Goal: Task Accomplishment & Management: Manage account settings

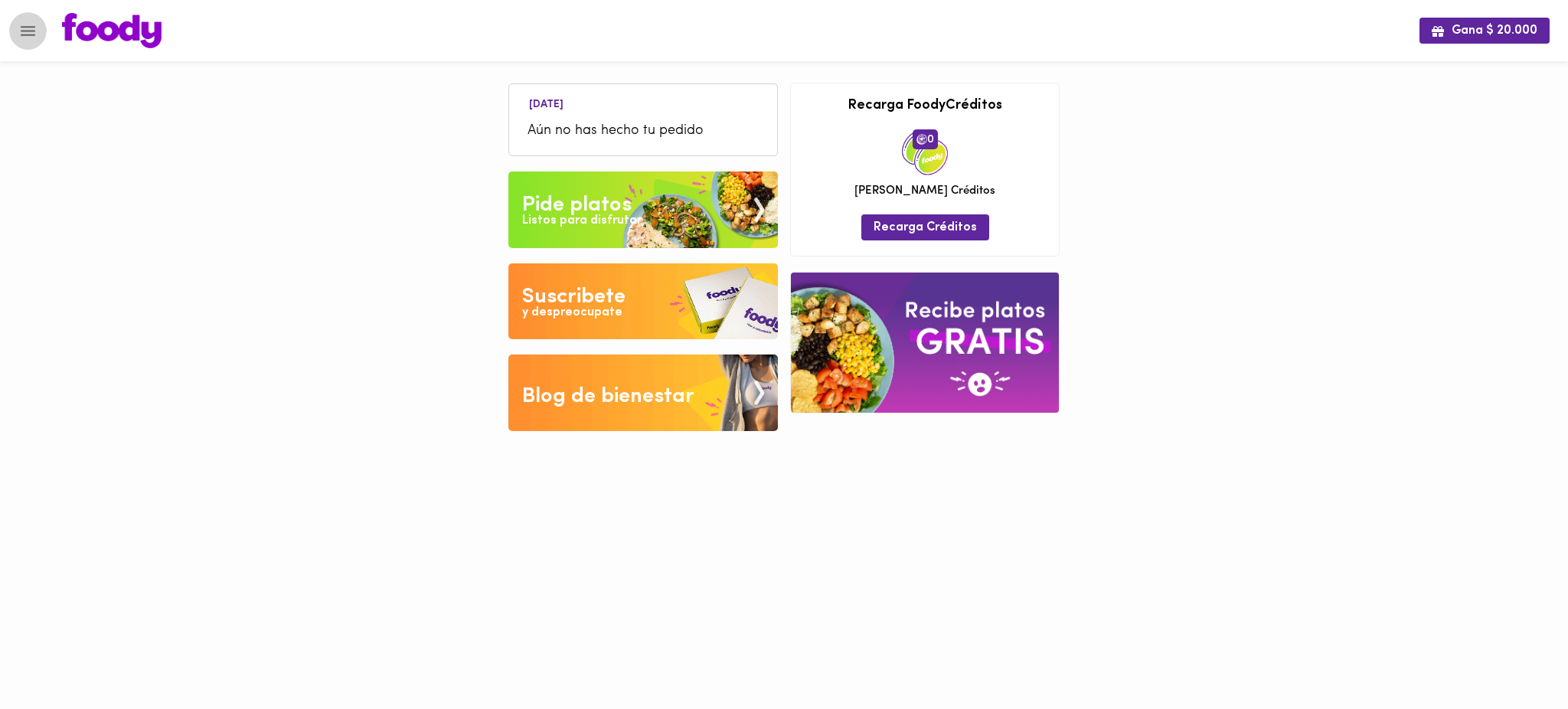
click at [30, 30] on icon "Menu" at bounding box center [28, 31] width 15 height 10
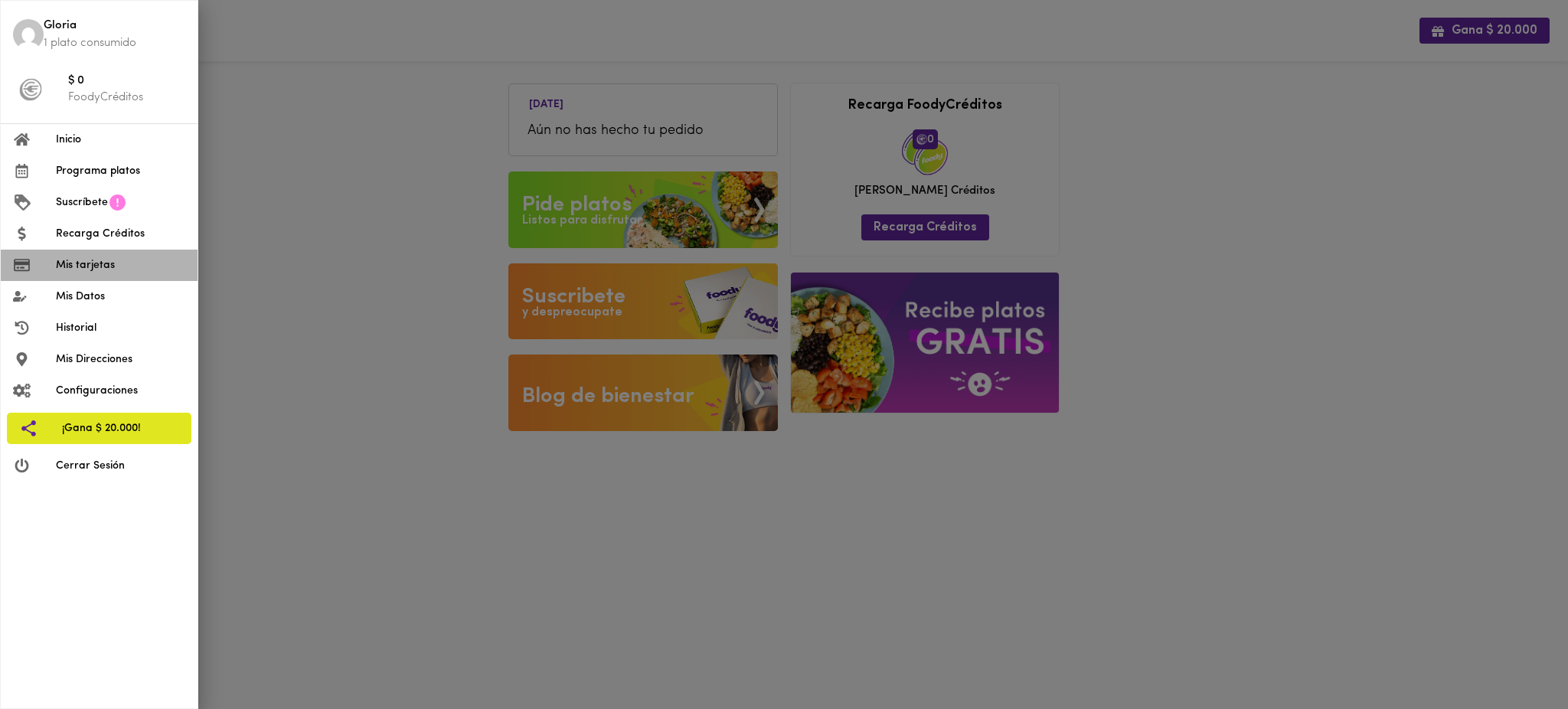
click at [111, 269] on span "Mis tarjetas" at bounding box center [121, 265] width 130 height 16
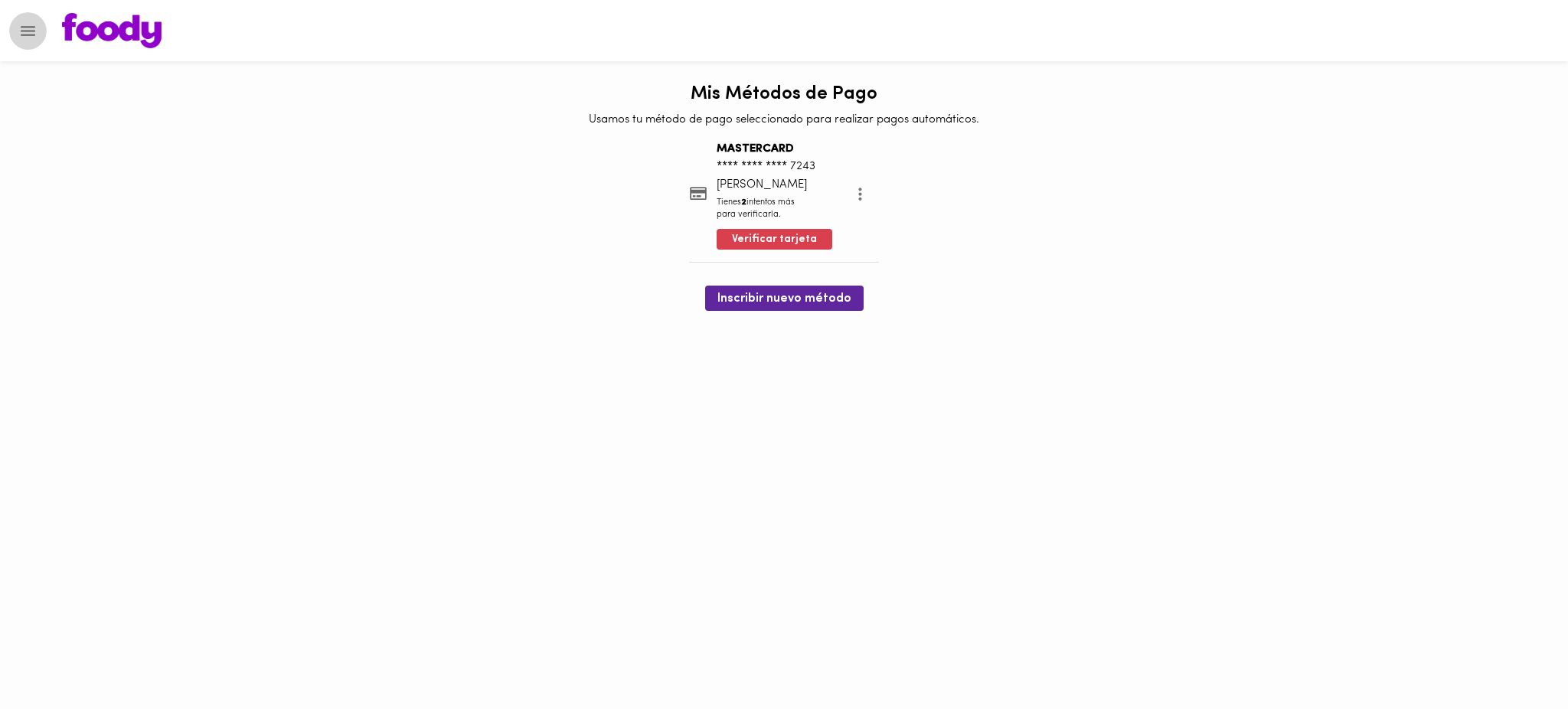
click at [21, 33] on icon "Menu" at bounding box center [28, 31] width 19 height 19
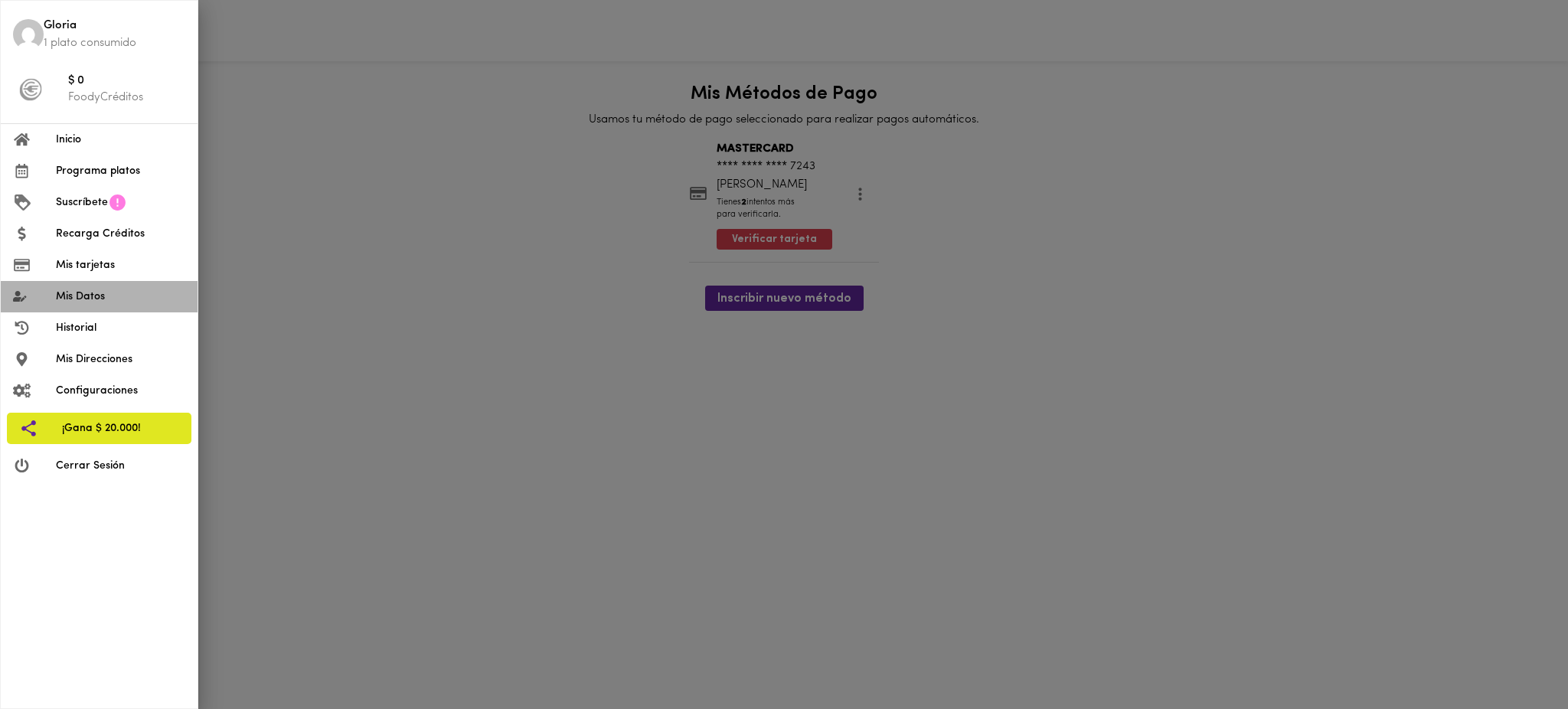
click at [96, 291] on span "Mis Datos" at bounding box center [121, 297] width 130 height 16
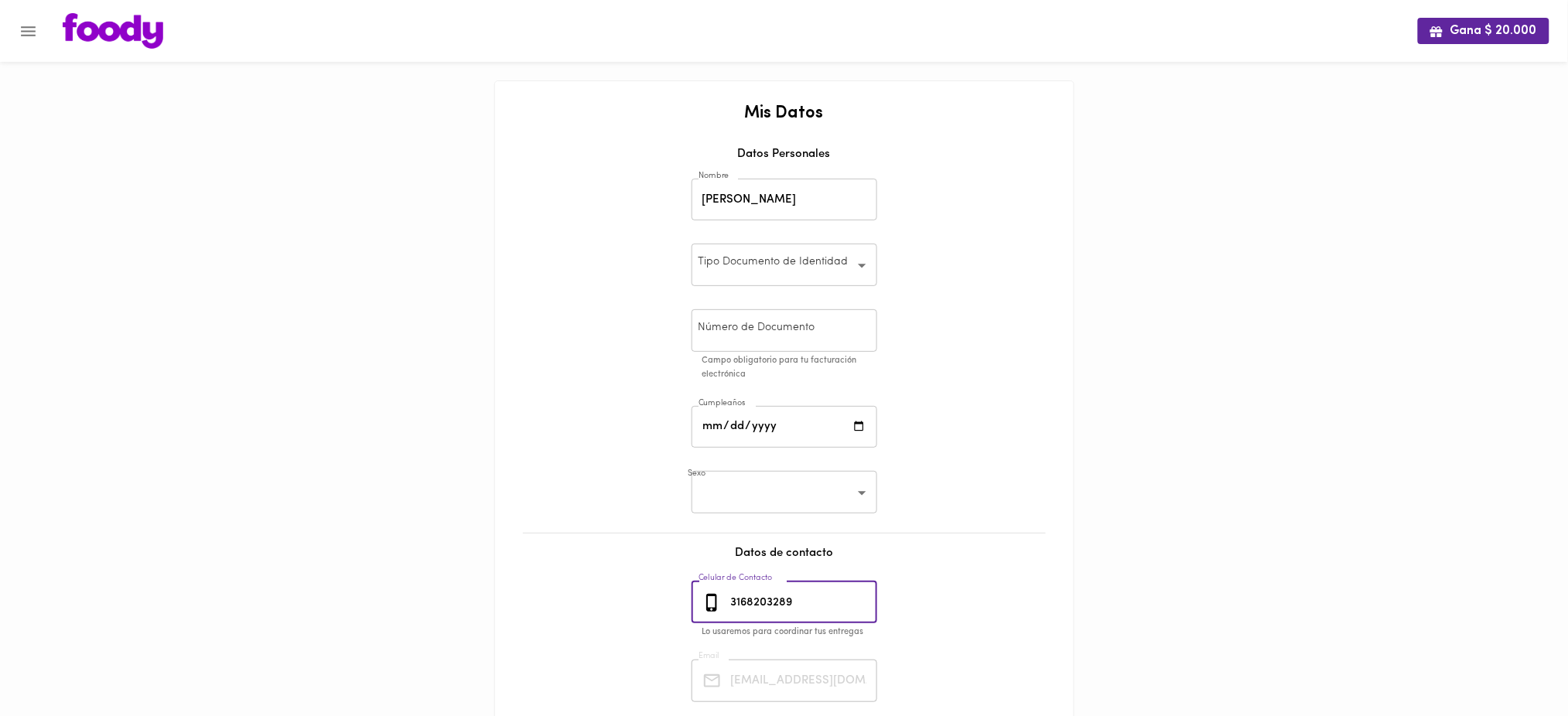
drag, startPoint x: 807, startPoint y: 605, endPoint x: 729, endPoint y: 602, distance: 78.1
click at [729, 602] on input "3168203289" at bounding box center [802, 602] width 149 height 43
click at [29, 30] on icon "Menu" at bounding box center [28, 31] width 19 height 19
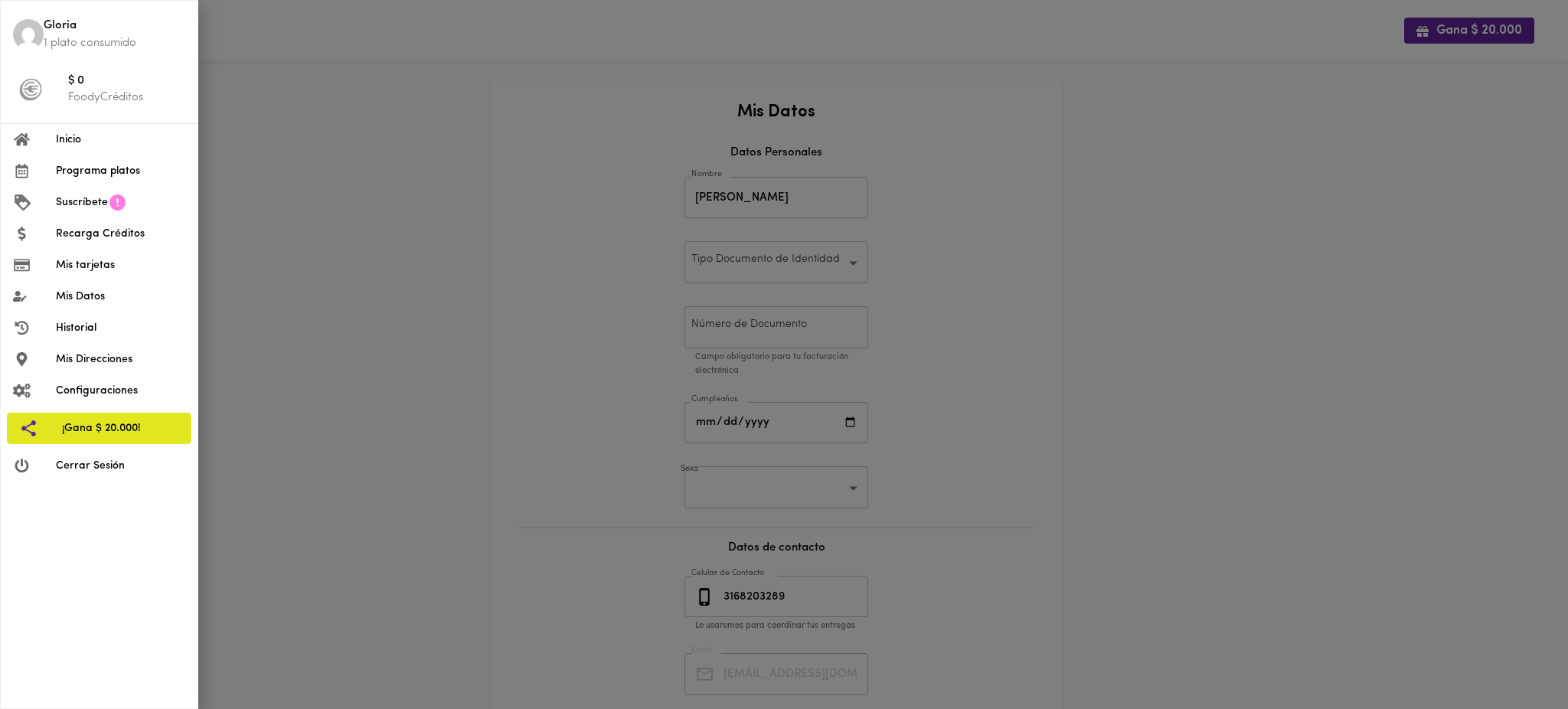
click at [93, 265] on span "Mis tarjetas" at bounding box center [121, 265] width 130 height 16
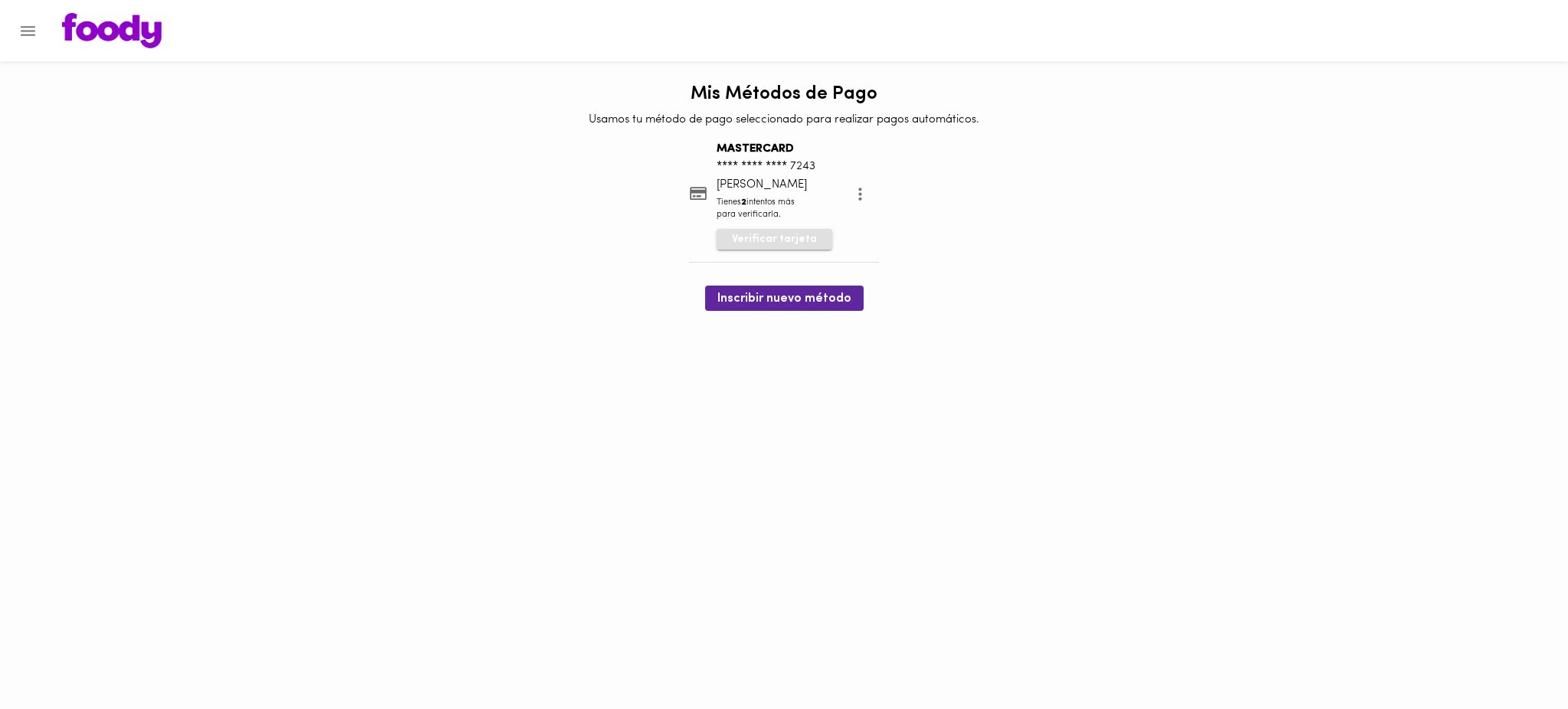
click at [752, 237] on span "Verificar tarjeta" at bounding box center [774, 240] width 85 height 16
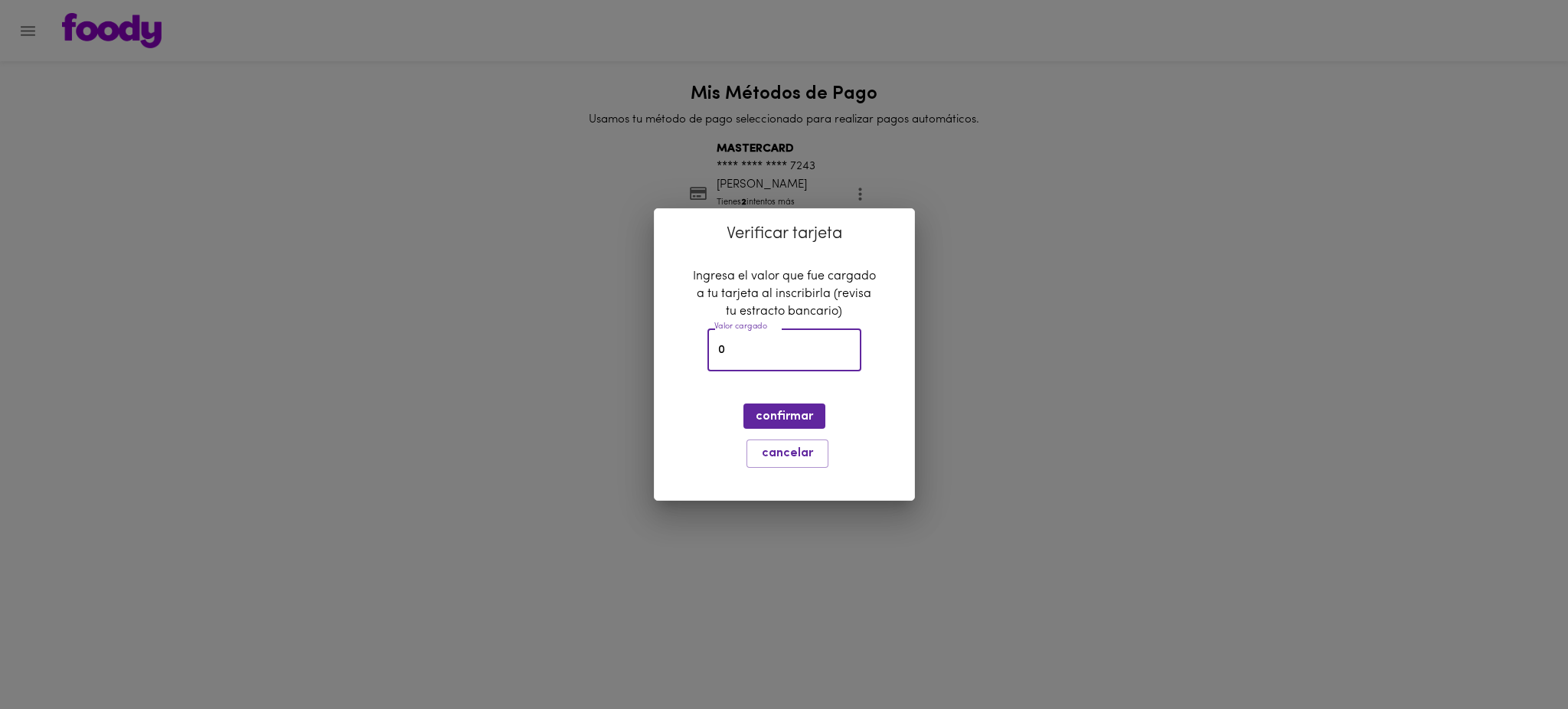
click at [773, 348] on input "0" at bounding box center [784, 350] width 154 height 42
type input "2147"
click at [783, 416] on span "confirmar" at bounding box center [784, 417] width 57 height 15
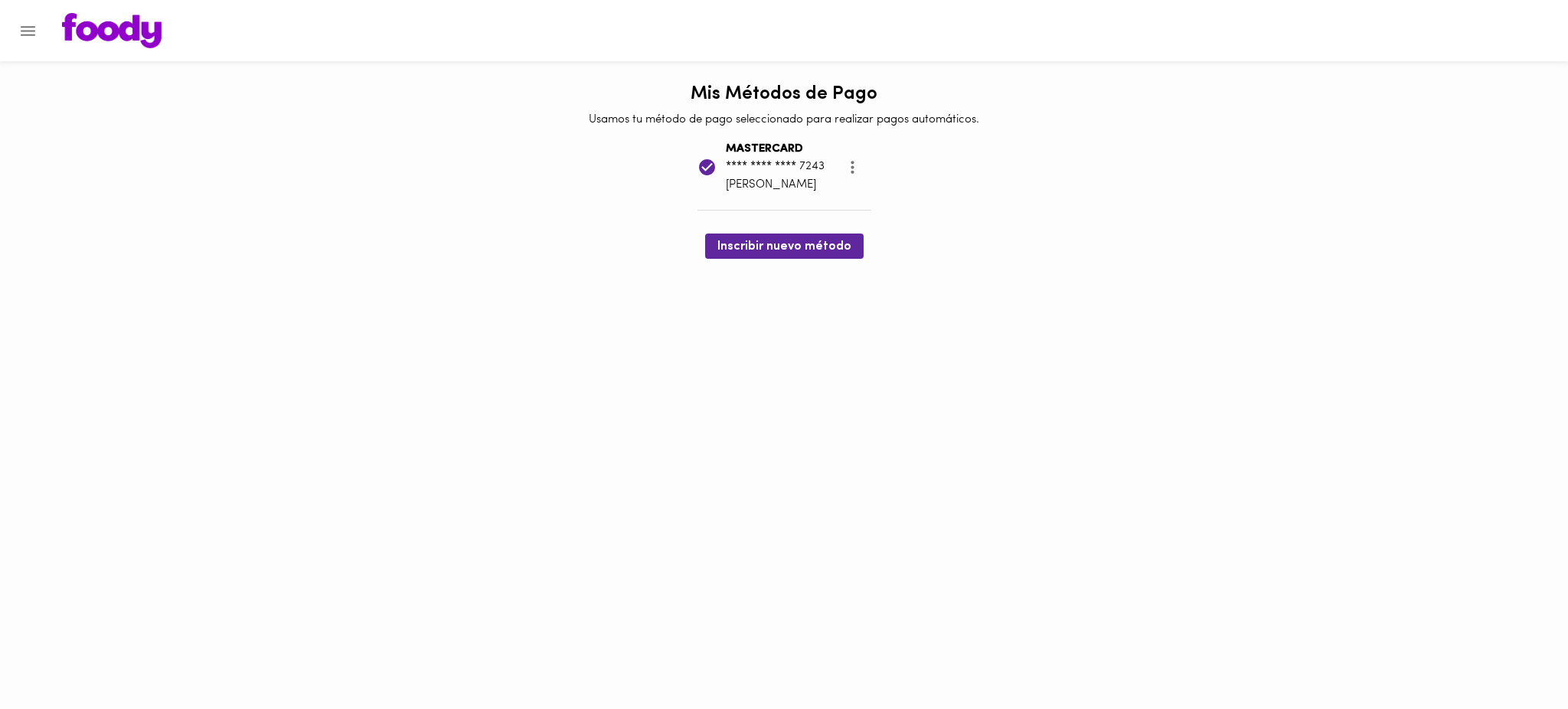
click at [413, 109] on div "Mis Métodos de Pago Usamos tu método de pago seleccionado para realizar pagos a…" at bounding box center [784, 168] width 1568 height 182
click at [21, 32] on icon "Menu" at bounding box center [28, 31] width 19 height 19
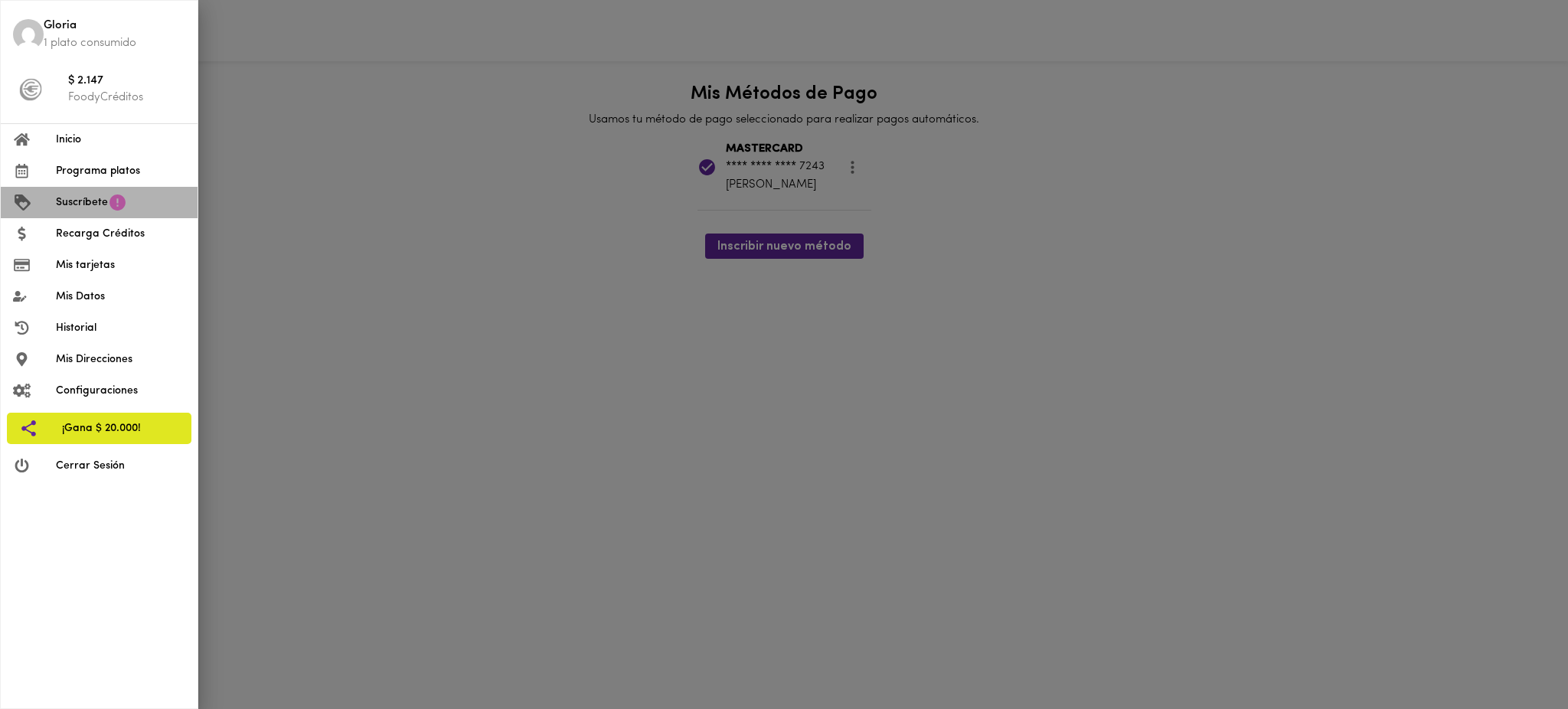
click at [90, 203] on span "Suscríbete" at bounding box center [82, 202] width 52 height 16
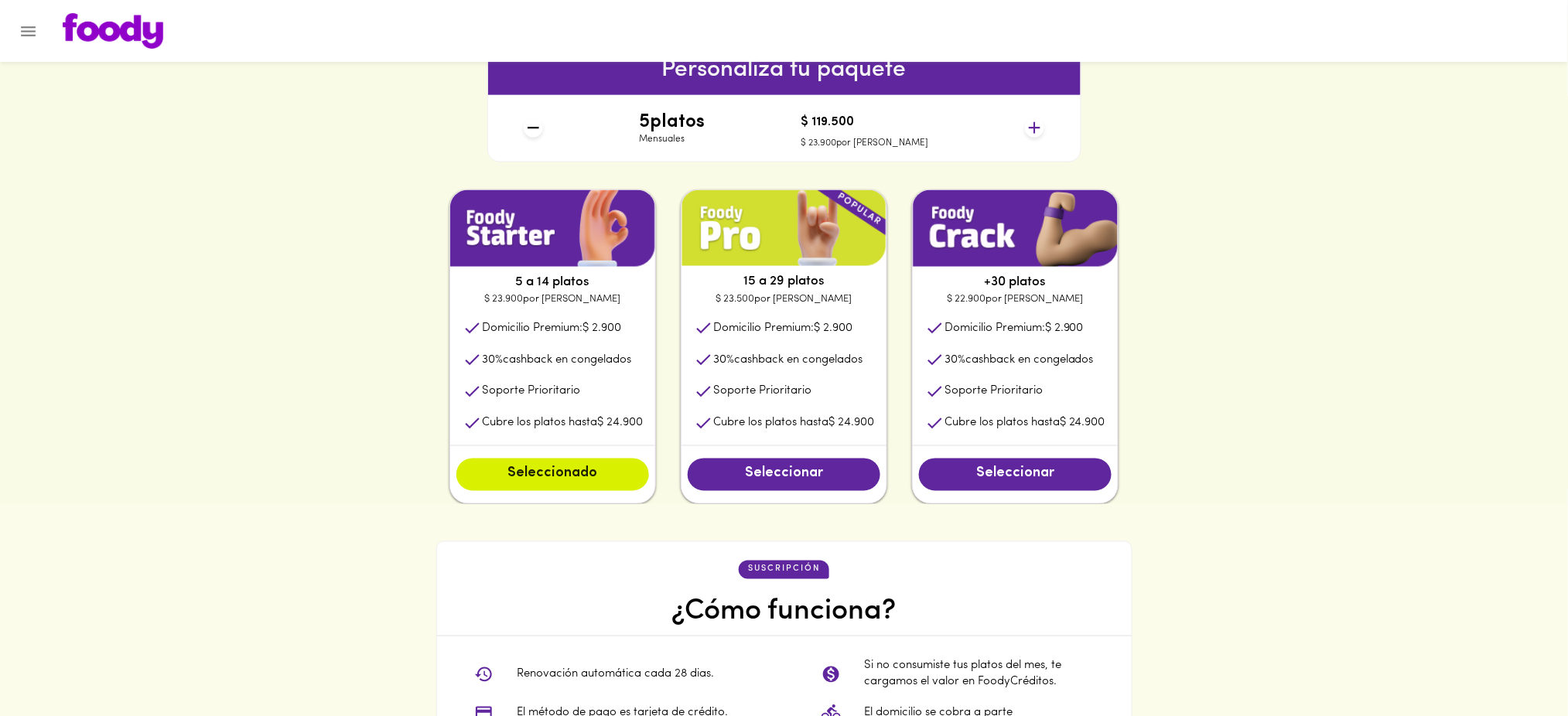
scroll to position [693, 0]
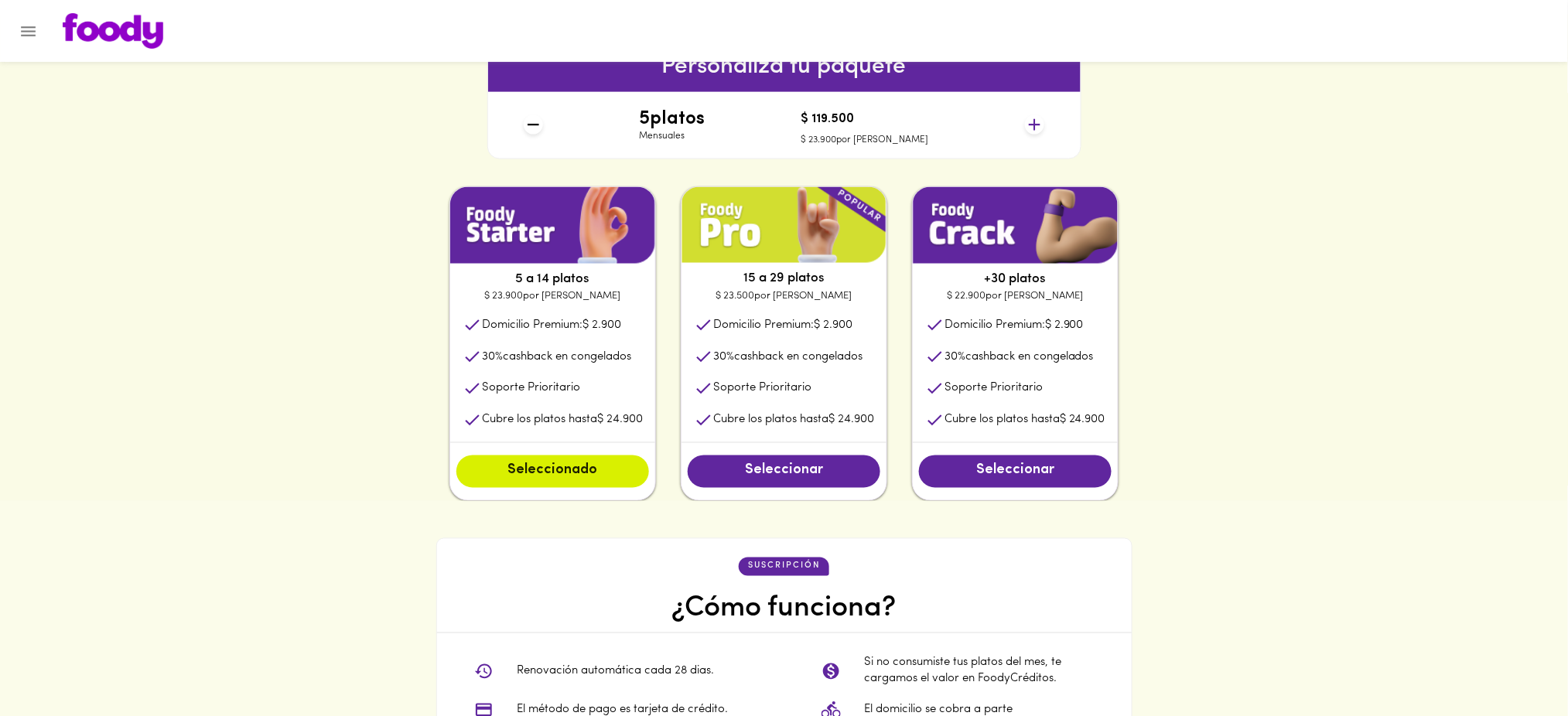
click at [1032, 118] on icon at bounding box center [1034, 125] width 19 height 19
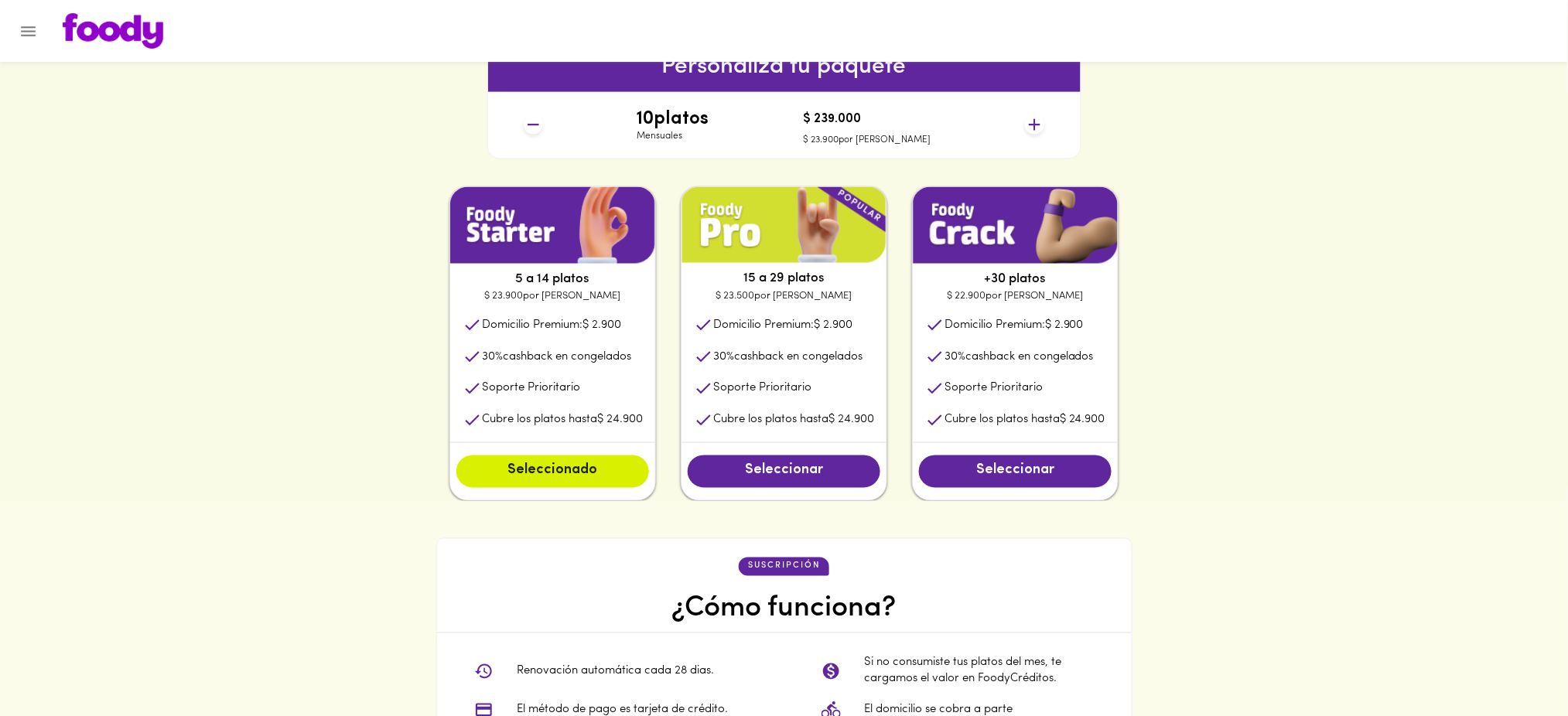
click at [1032, 118] on icon at bounding box center [1034, 125] width 19 height 19
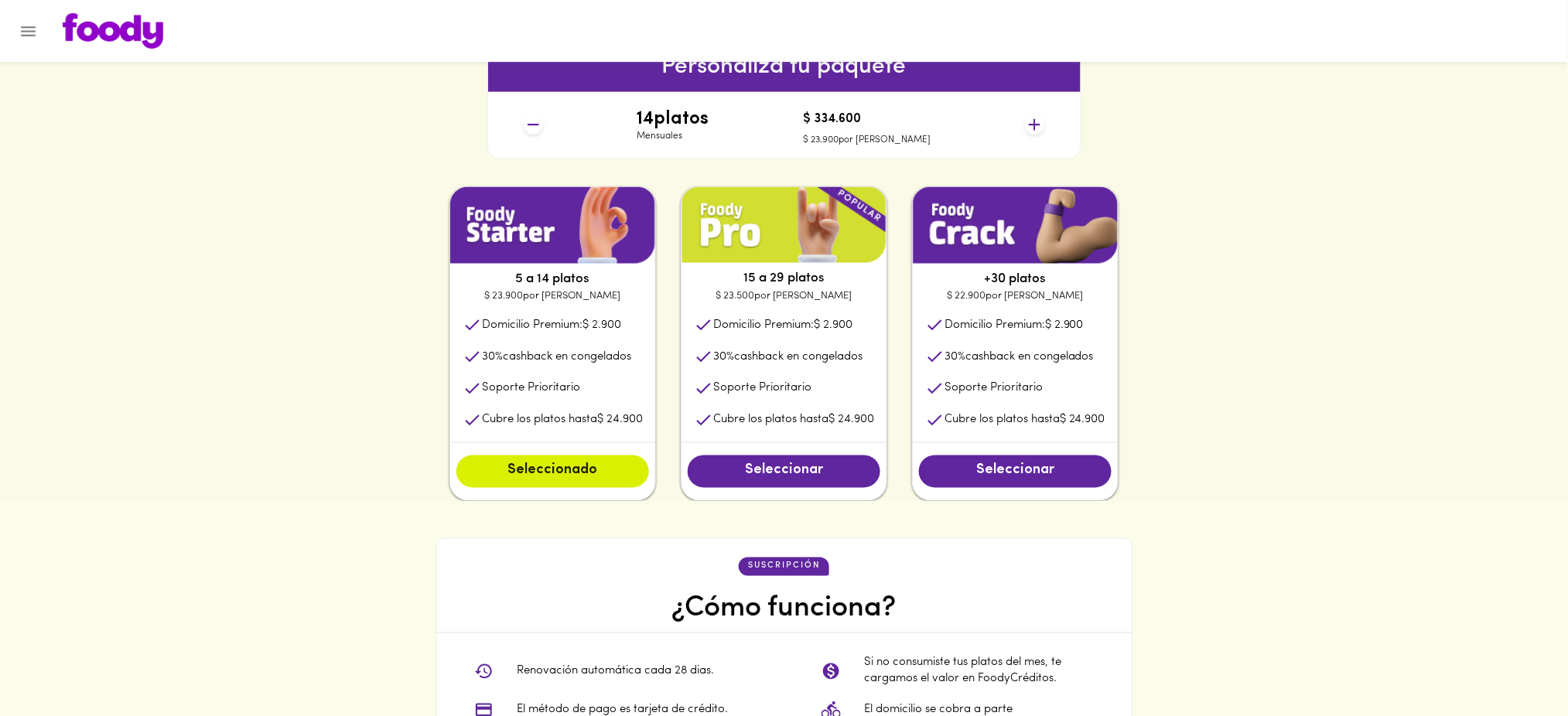
click at [1032, 118] on icon at bounding box center [1034, 125] width 19 height 19
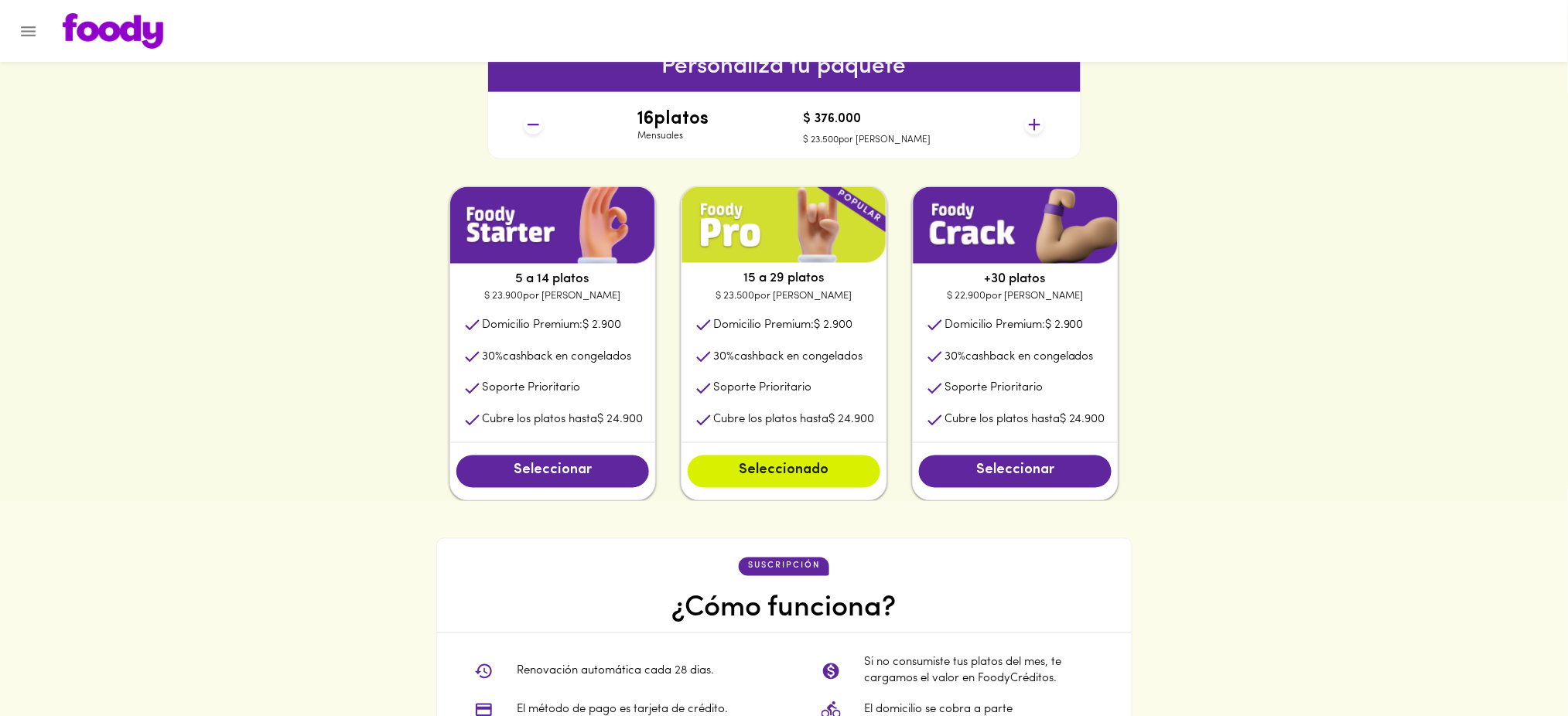
click at [1032, 118] on icon at bounding box center [1034, 125] width 19 height 19
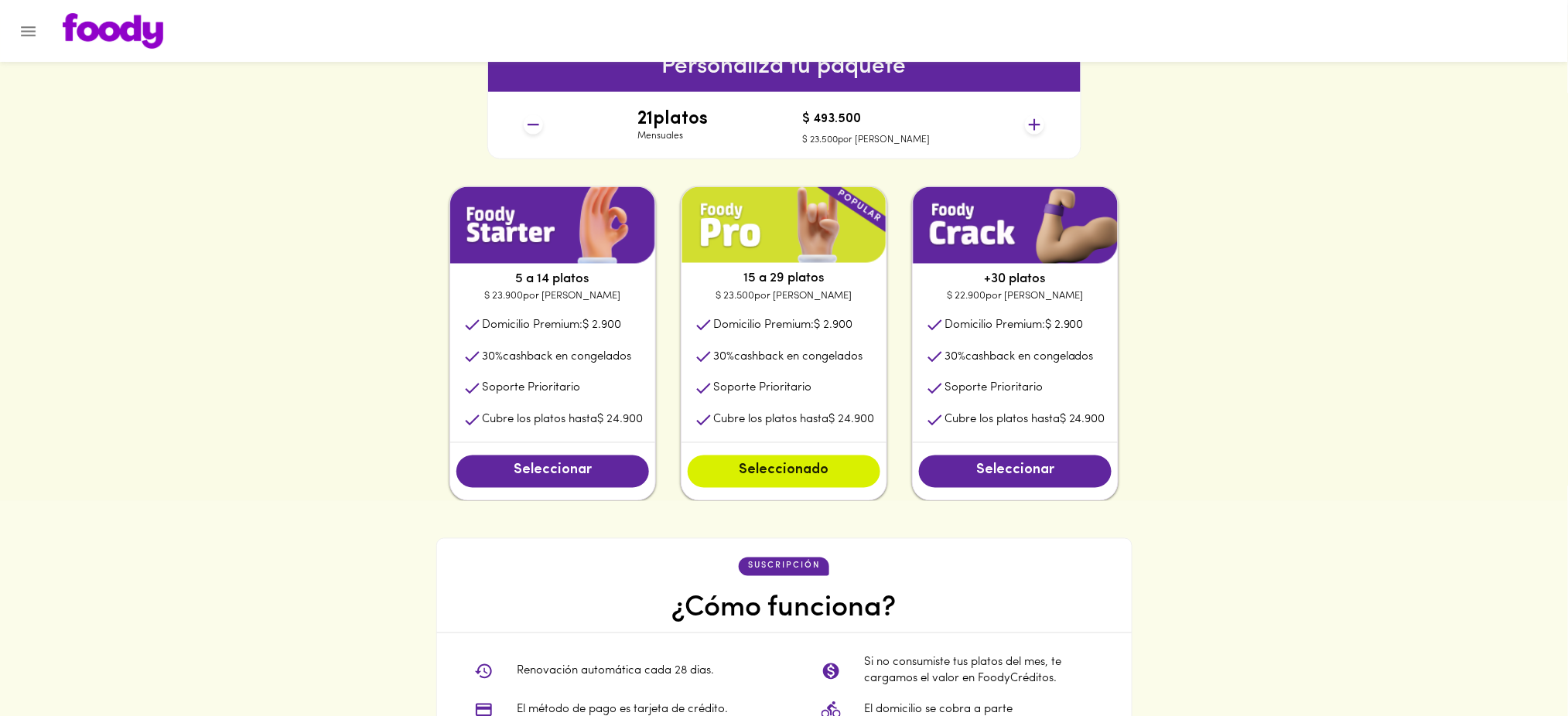
click at [1032, 118] on icon at bounding box center [1034, 125] width 19 height 19
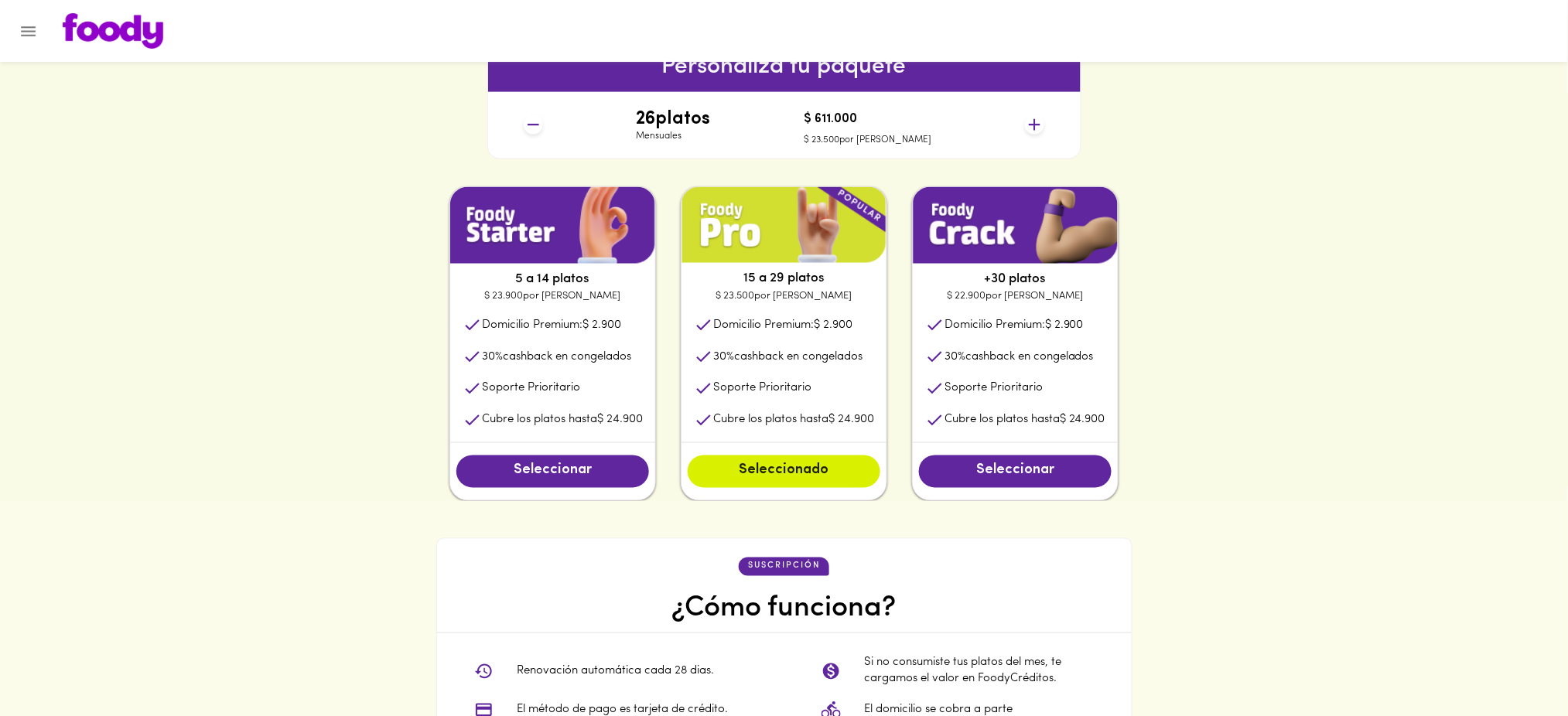
click at [1032, 118] on icon at bounding box center [1034, 125] width 19 height 19
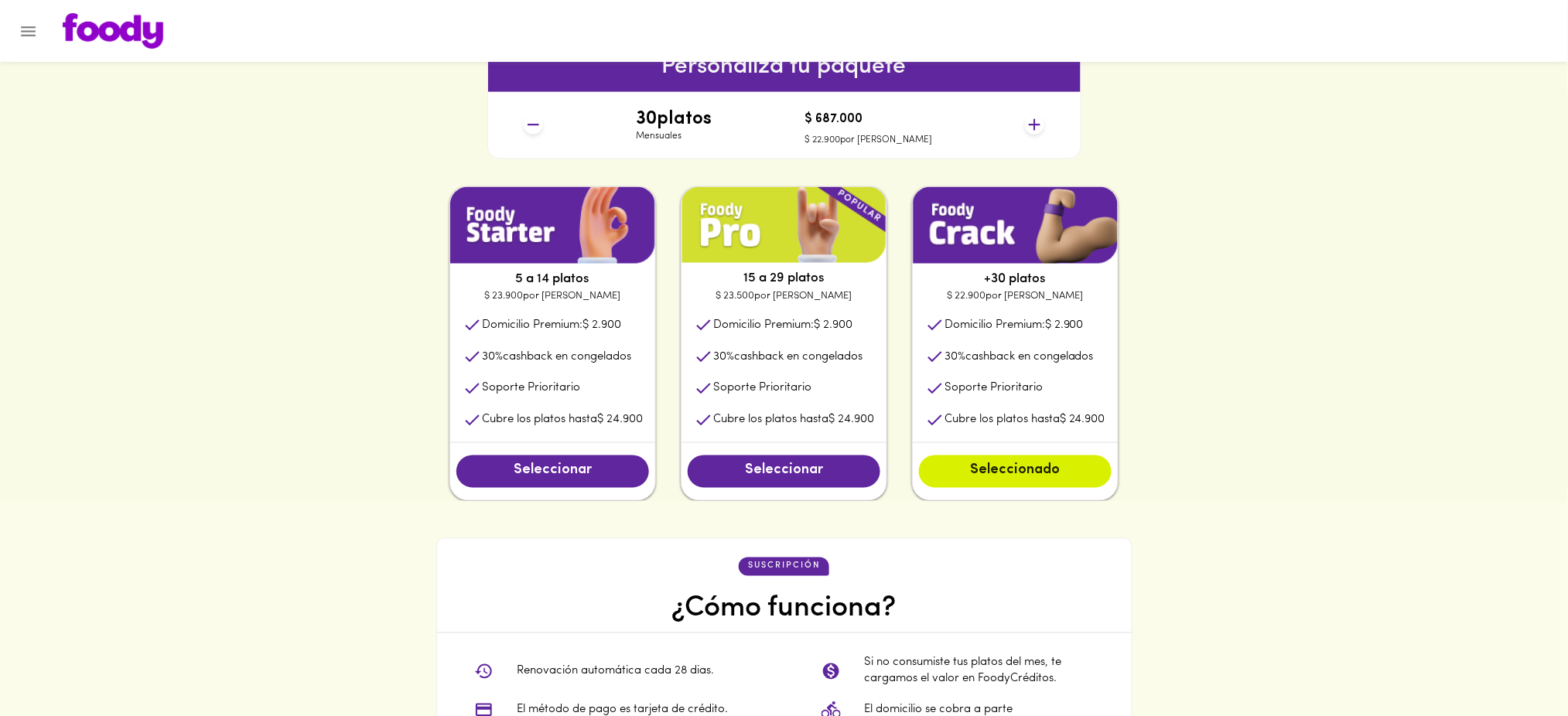
click at [1032, 118] on icon at bounding box center [1034, 125] width 19 height 19
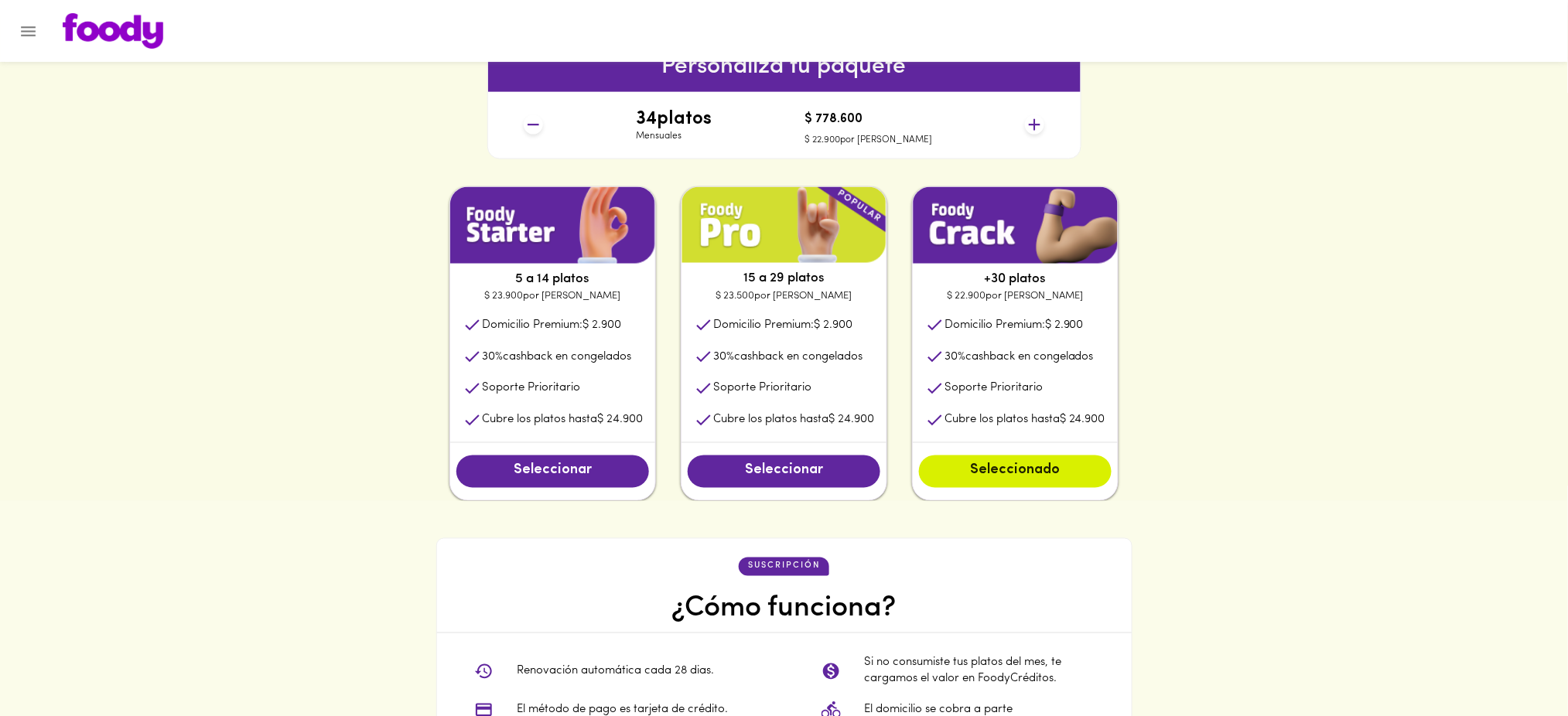
click at [1032, 118] on icon at bounding box center [1034, 125] width 19 height 19
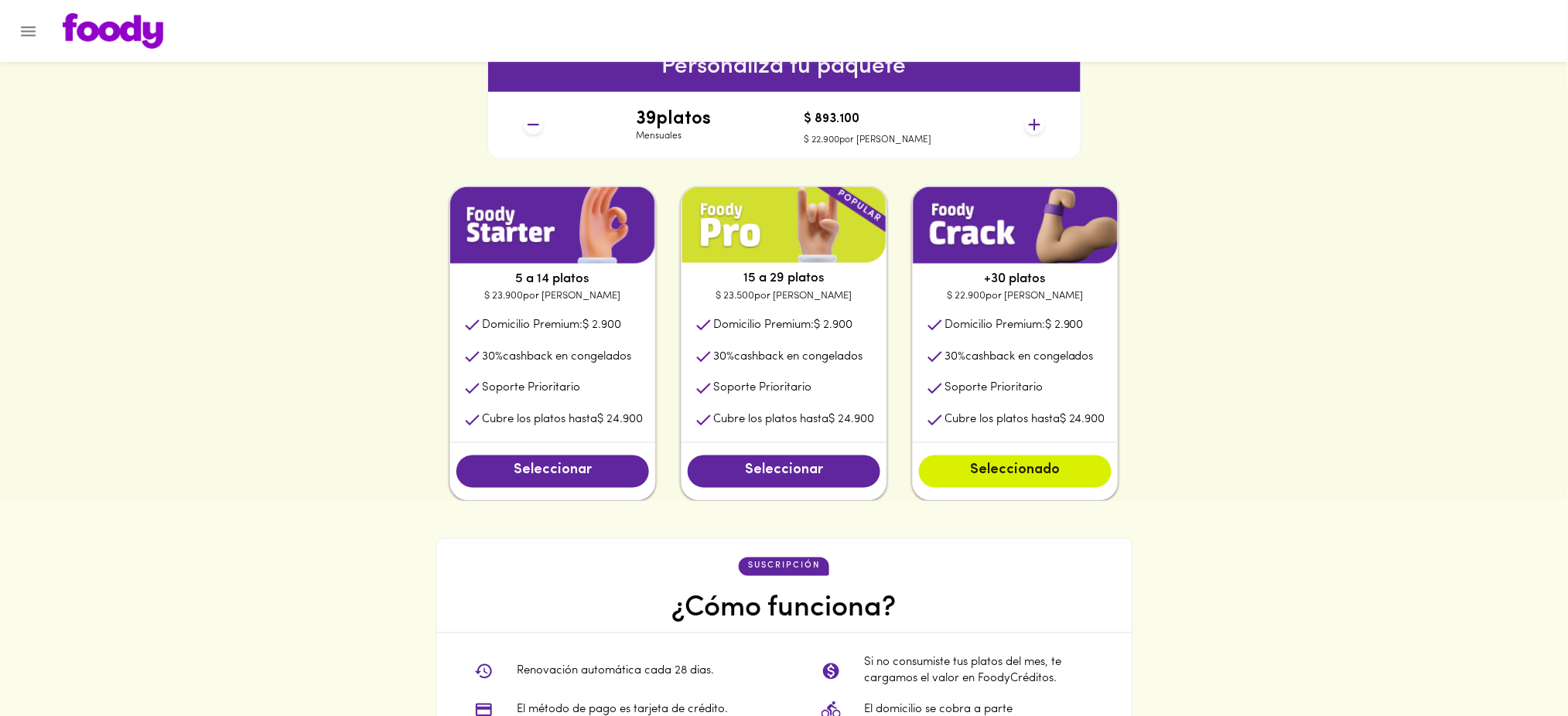
click at [1032, 118] on icon at bounding box center [1034, 125] width 19 height 19
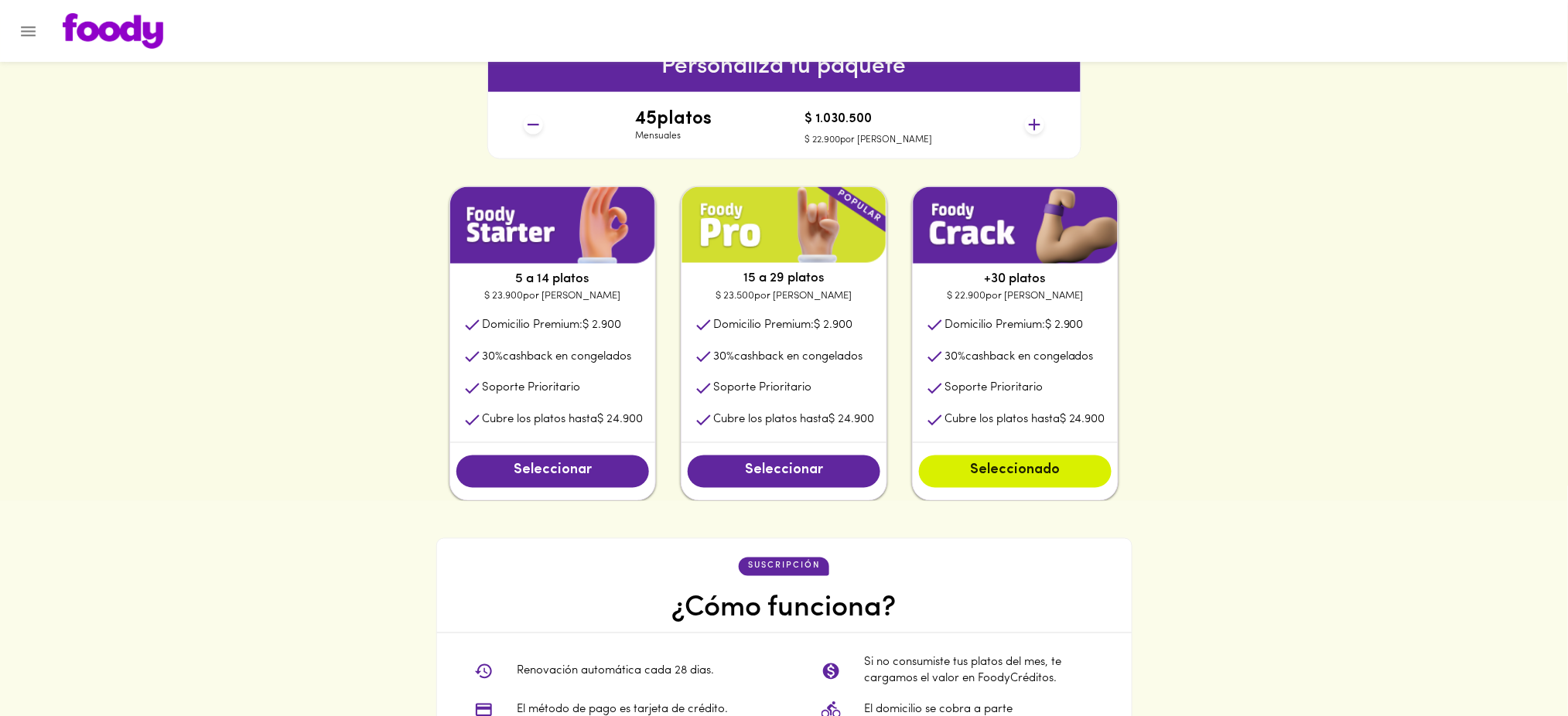
click at [1032, 118] on icon at bounding box center [1034, 125] width 19 height 19
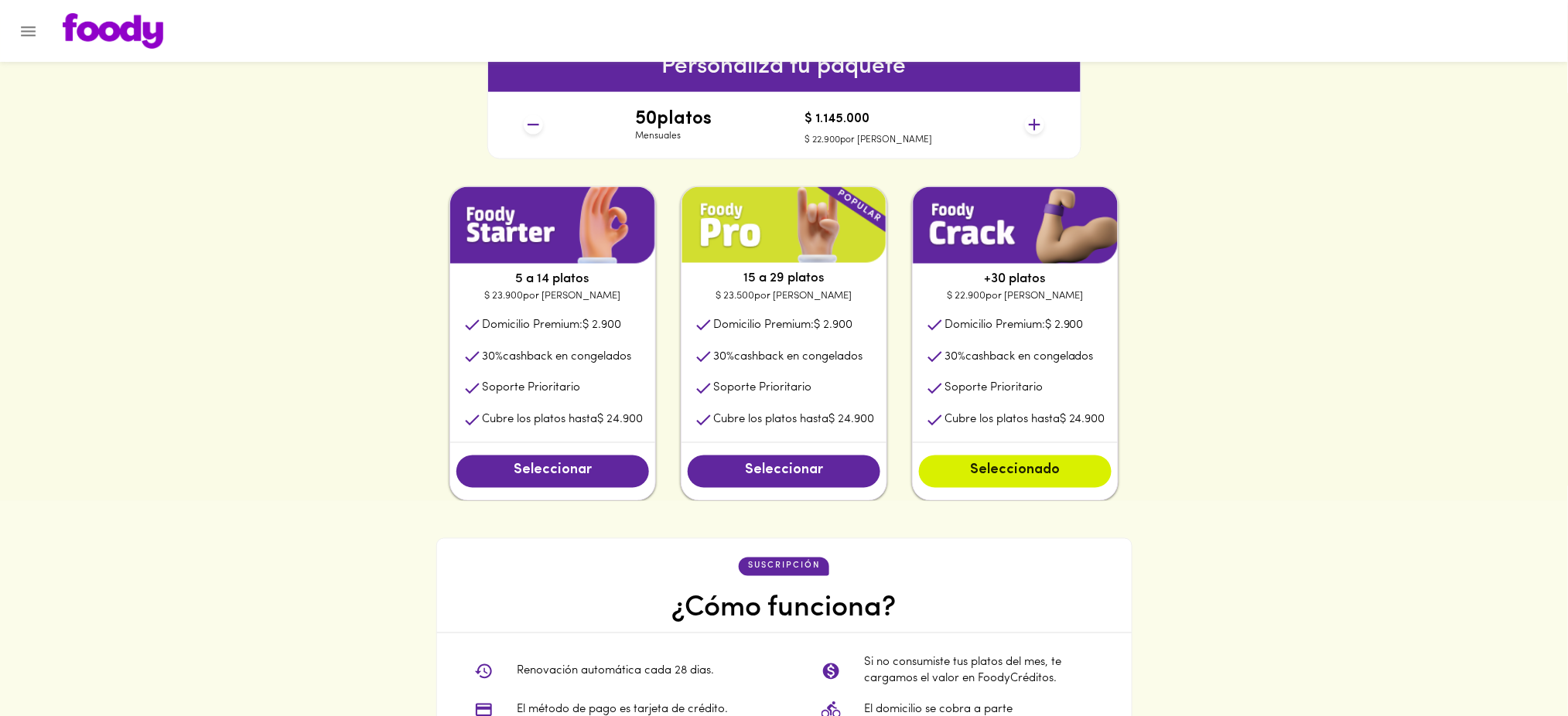
click at [1032, 118] on icon at bounding box center [1034, 125] width 19 height 19
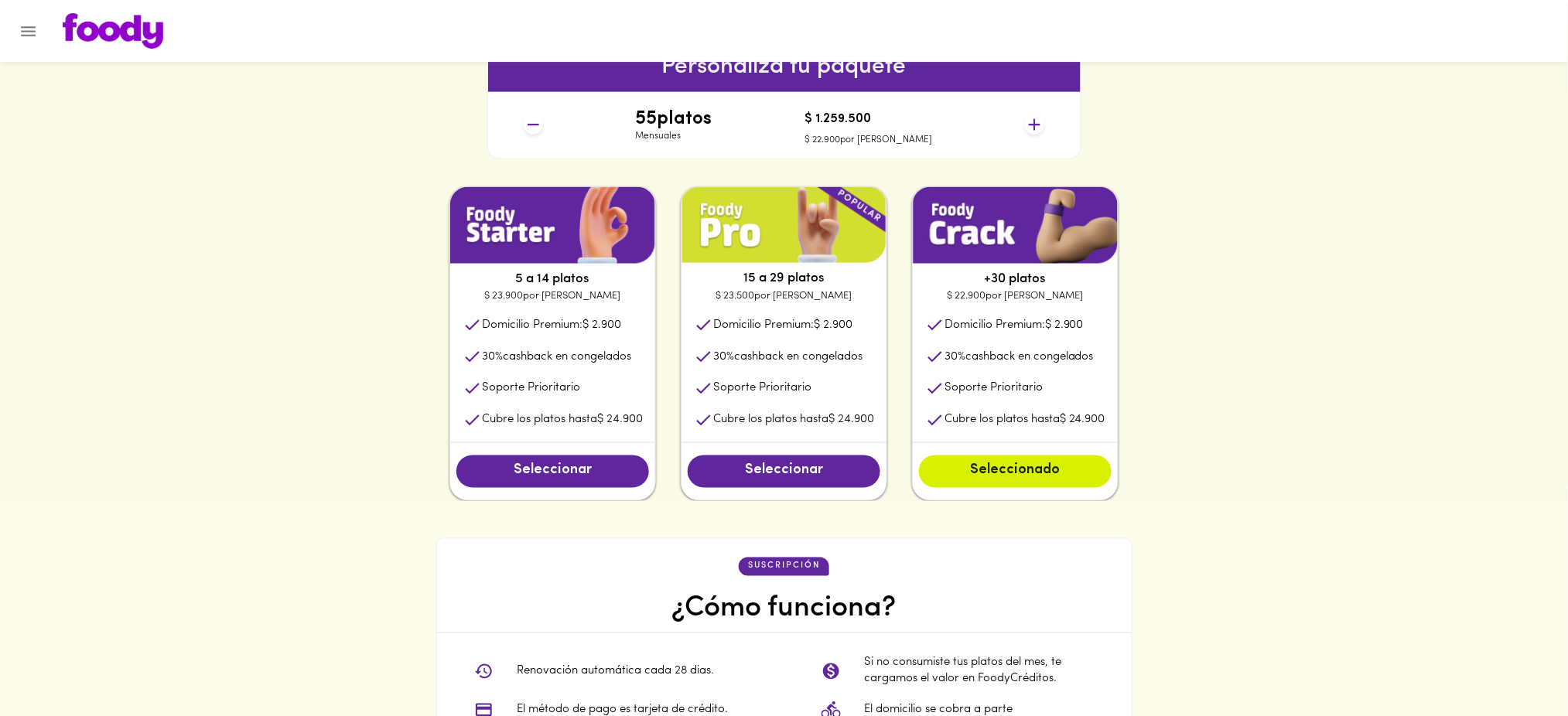
click at [530, 123] on icon at bounding box center [533, 125] width 19 height 19
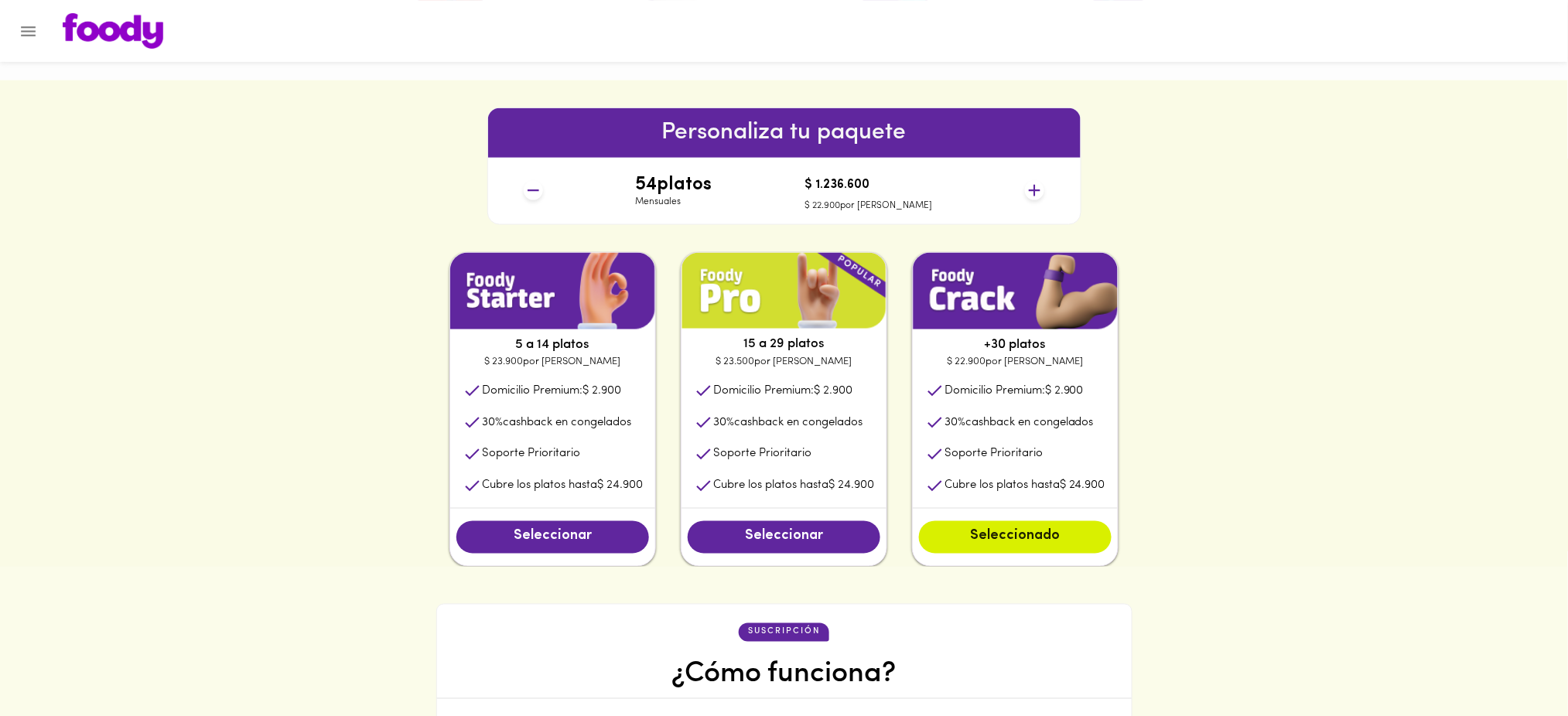
scroll to position [623, 0]
